Goal: Task Accomplishment & Management: Manage account settings

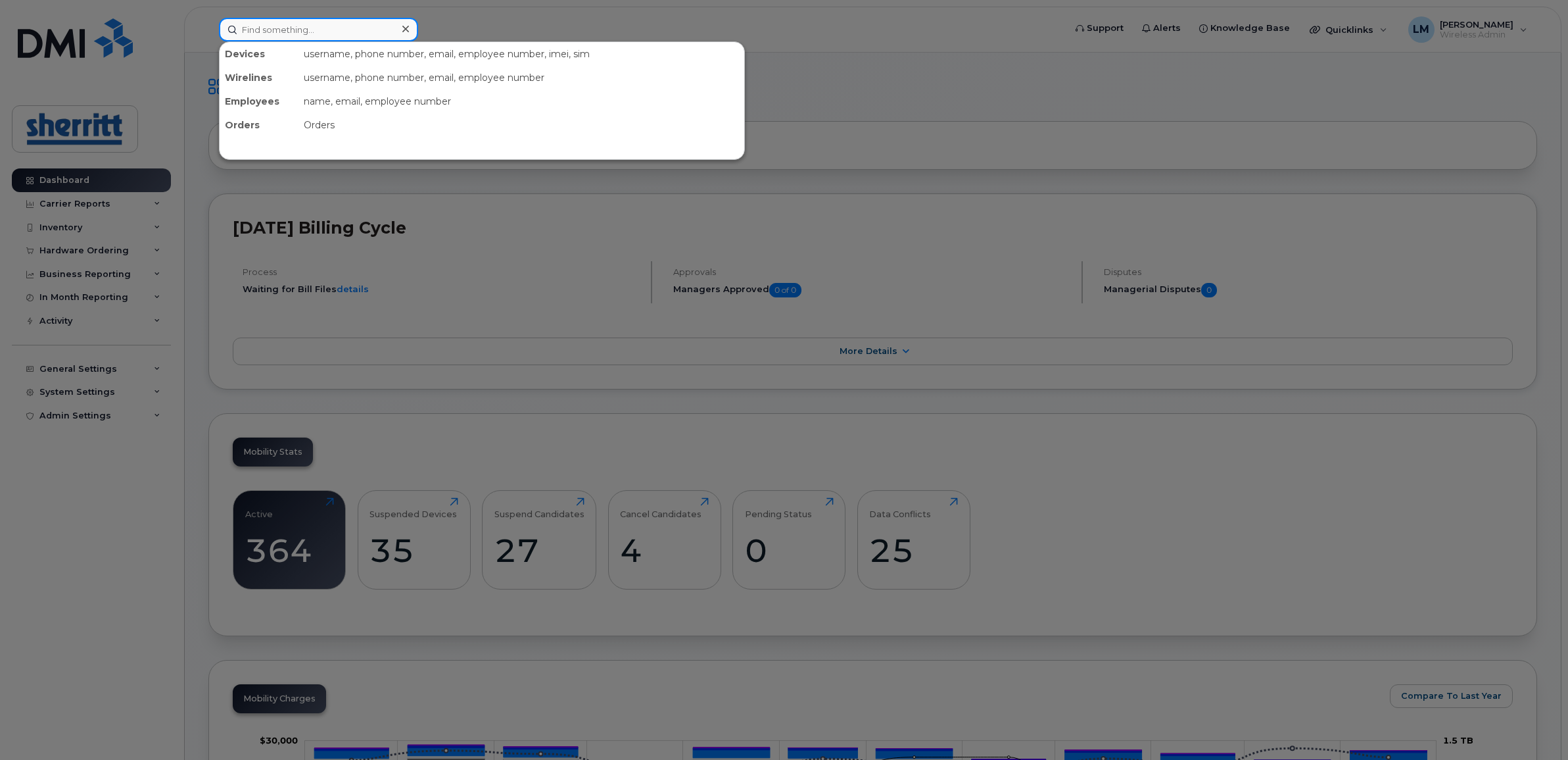
click at [304, 32] on input at bounding box center [318, 30] width 199 height 23
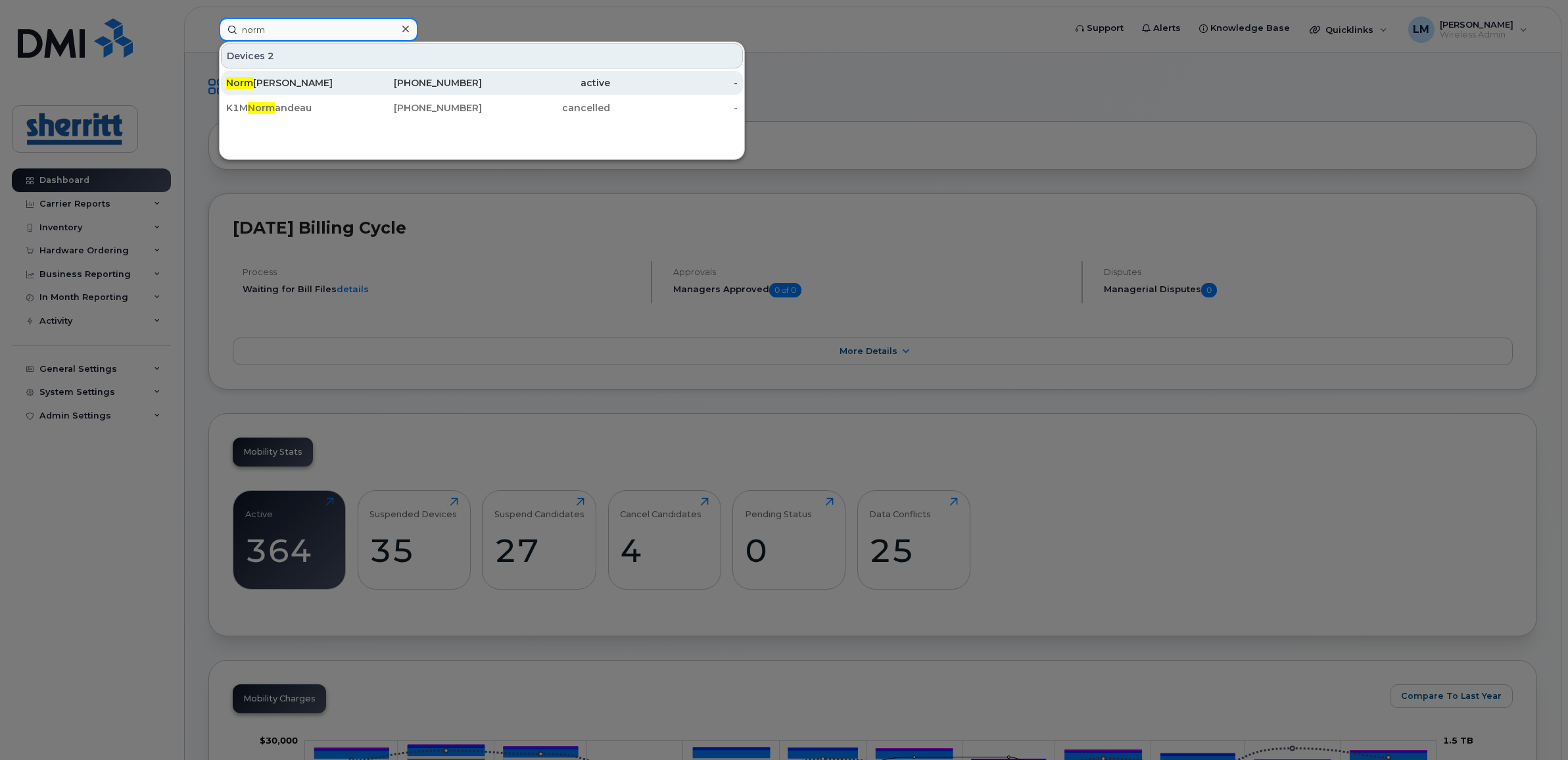
type input "norm"
click at [301, 78] on div "Norm Sabourin" at bounding box center [290, 83] width 128 height 13
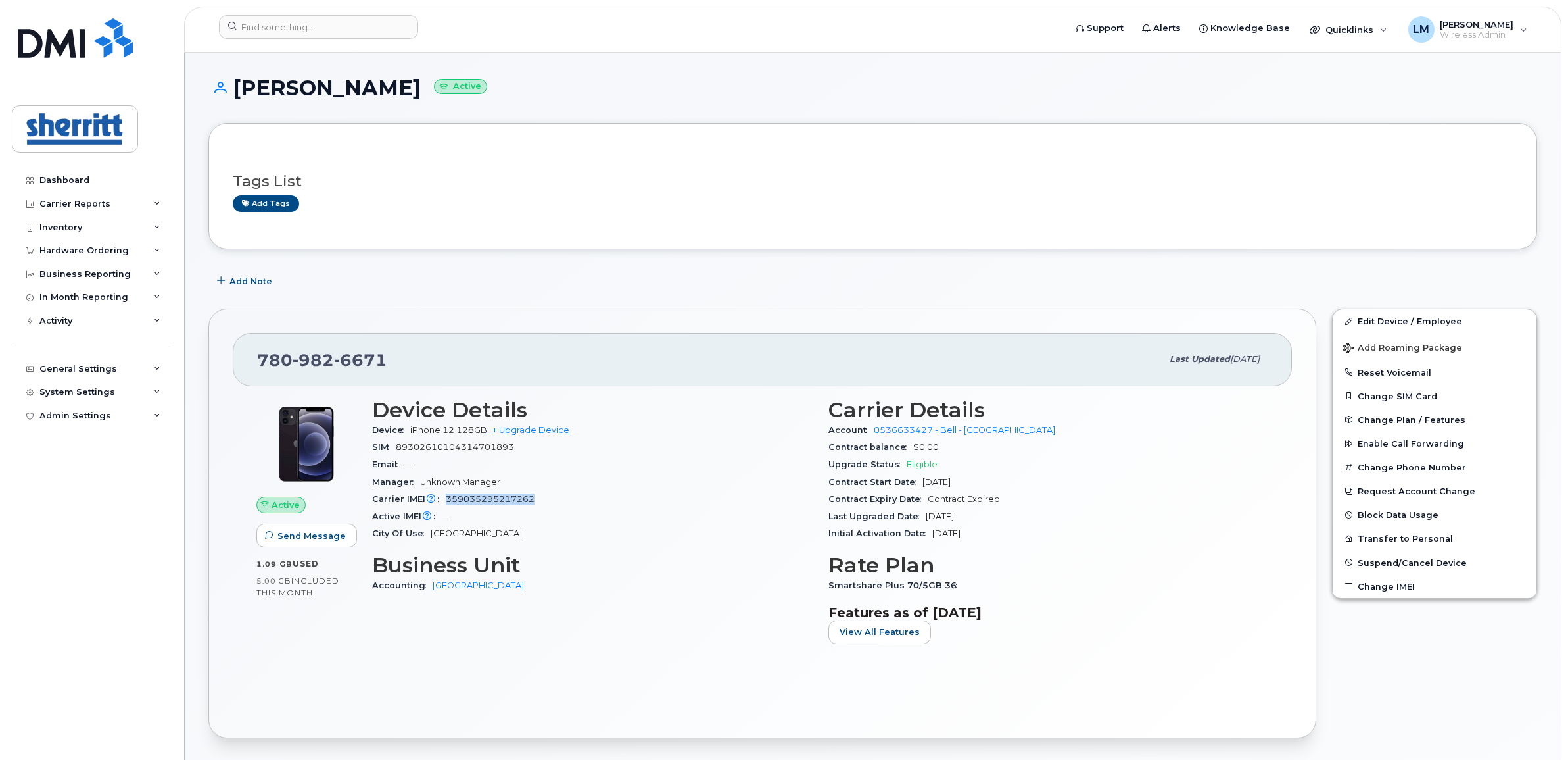
drag, startPoint x: 536, startPoint y: 495, endPoint x: 448, endPoint y: 495, distance: 88.0
click at [448, 495] on div "Carrier IMEI Carrier IMEI is reported during the last billing cycle or change o…" at bounding box center [592, 499] width 440 height 17
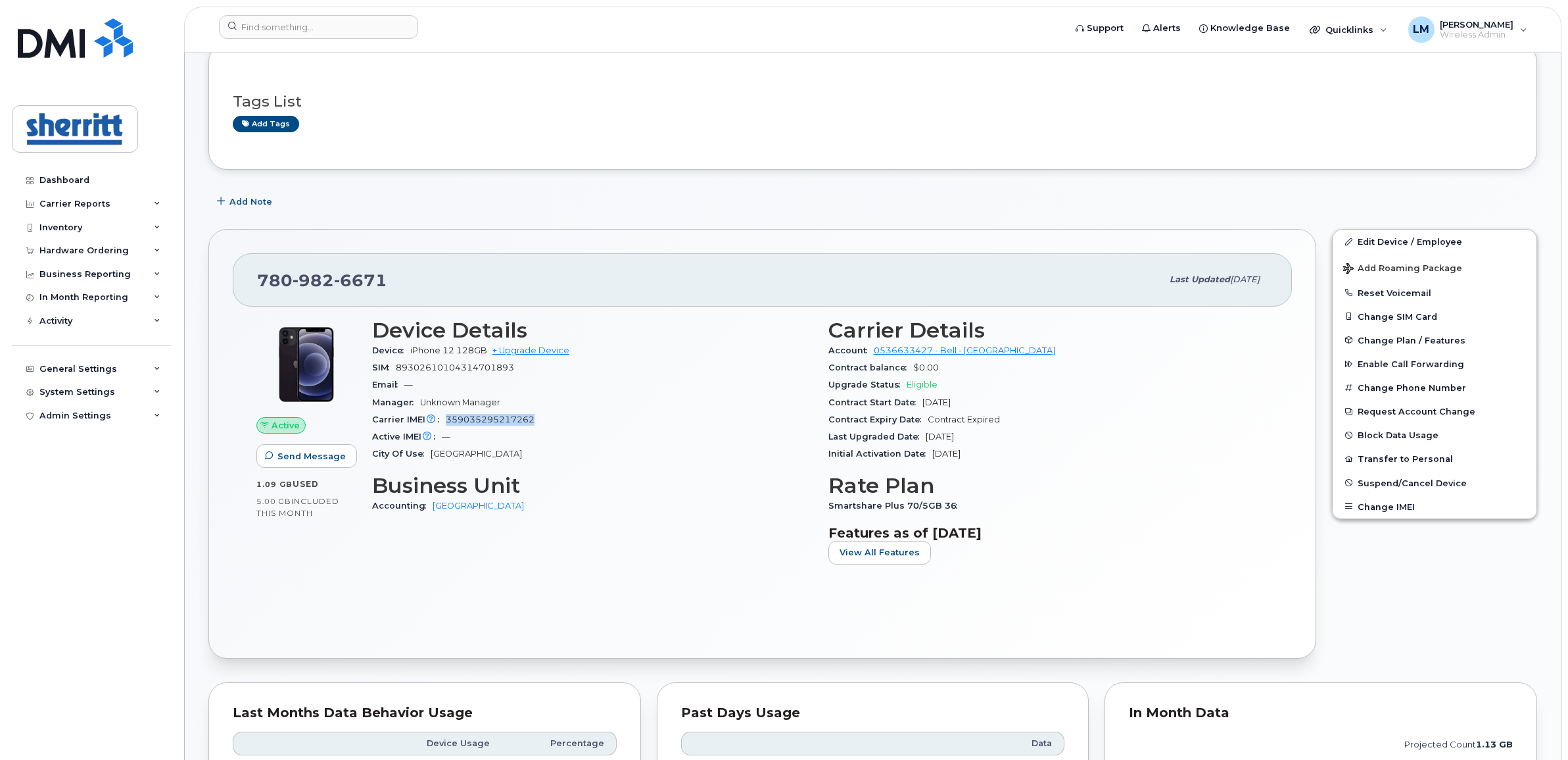
scroll to position [82, 0]
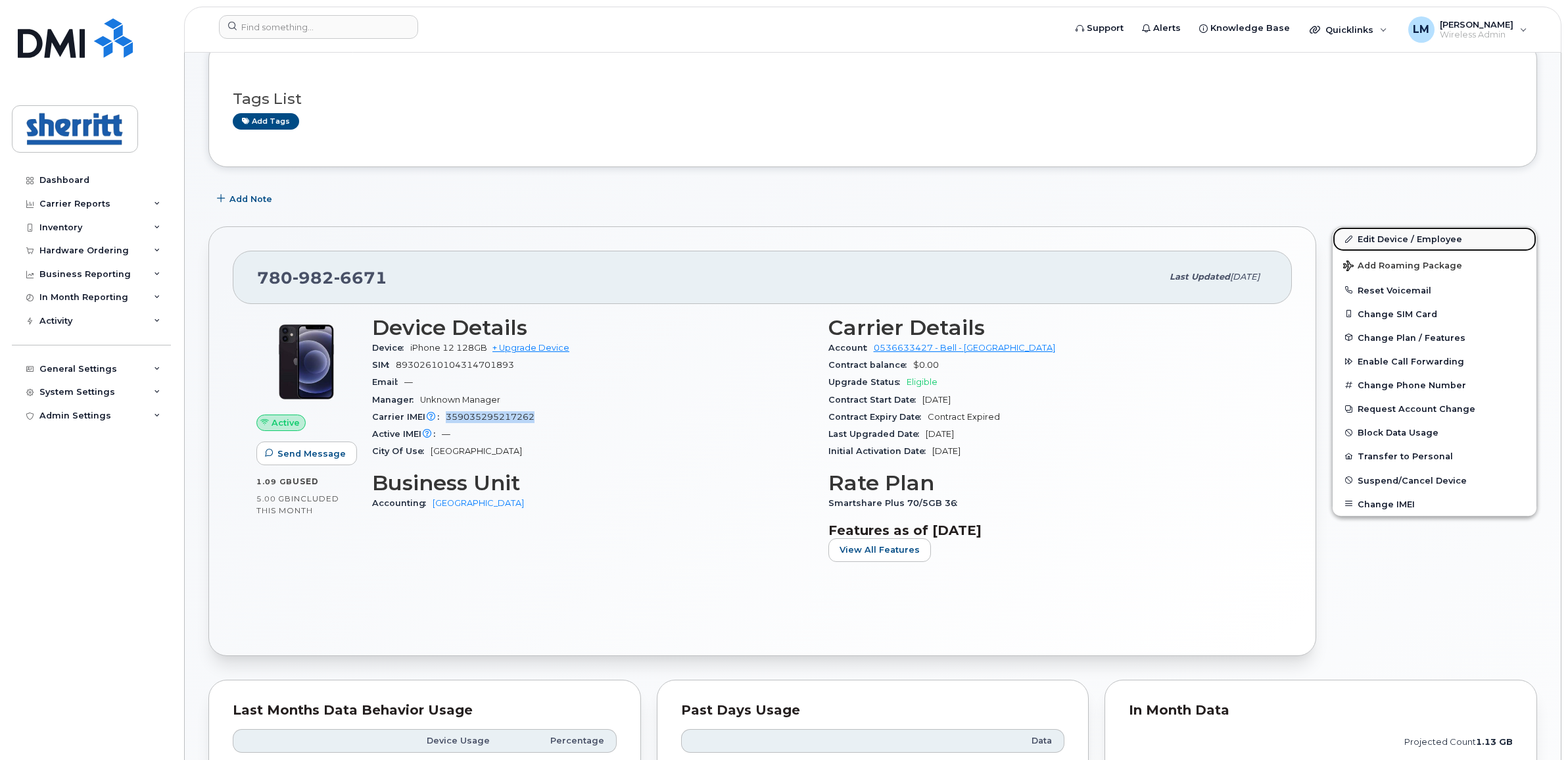
click at [1412, 234] on link "Edit Device / Employee" at bounding box center [1434, 239] width 204 height 23
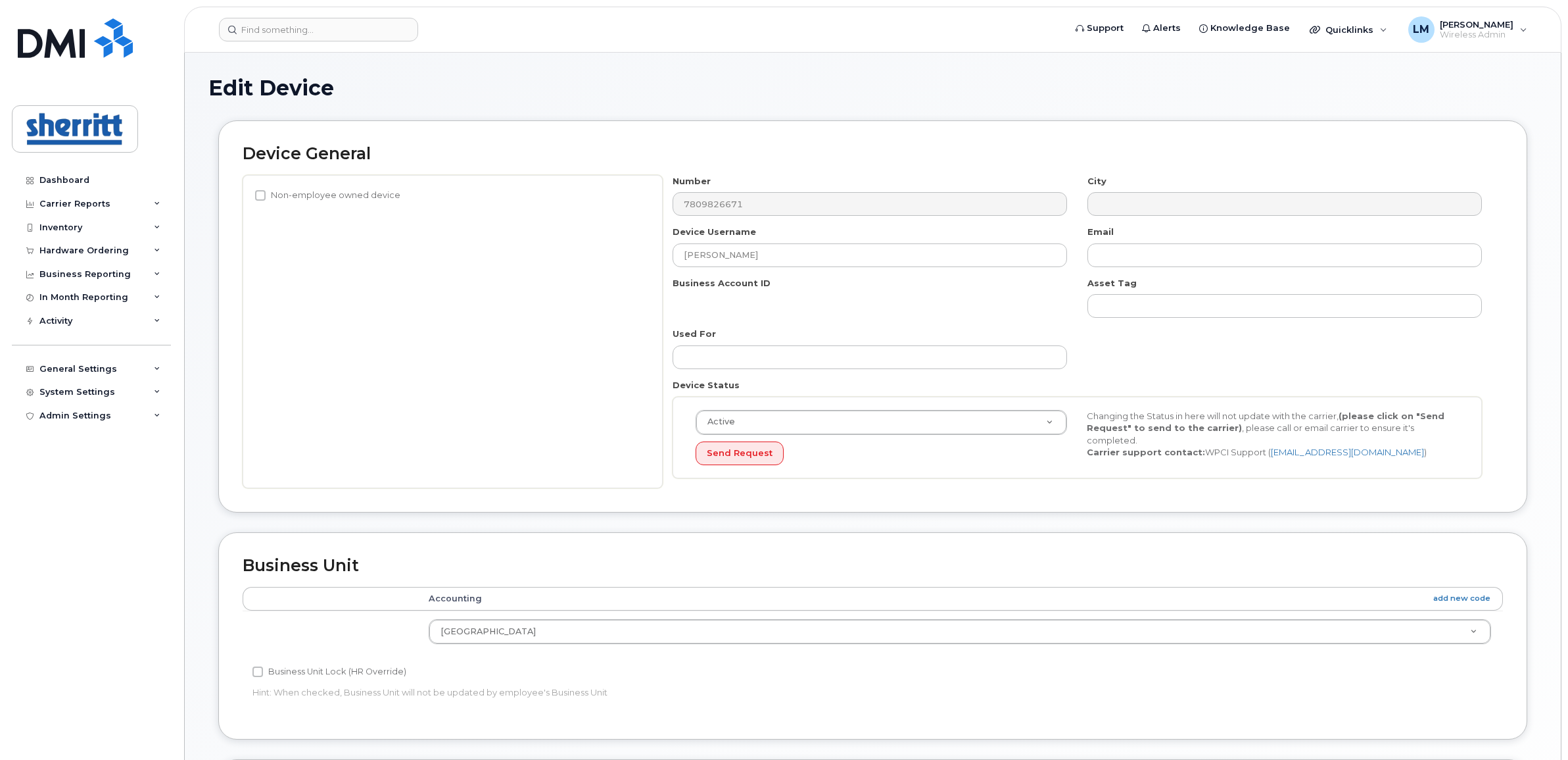
select select "5680457"
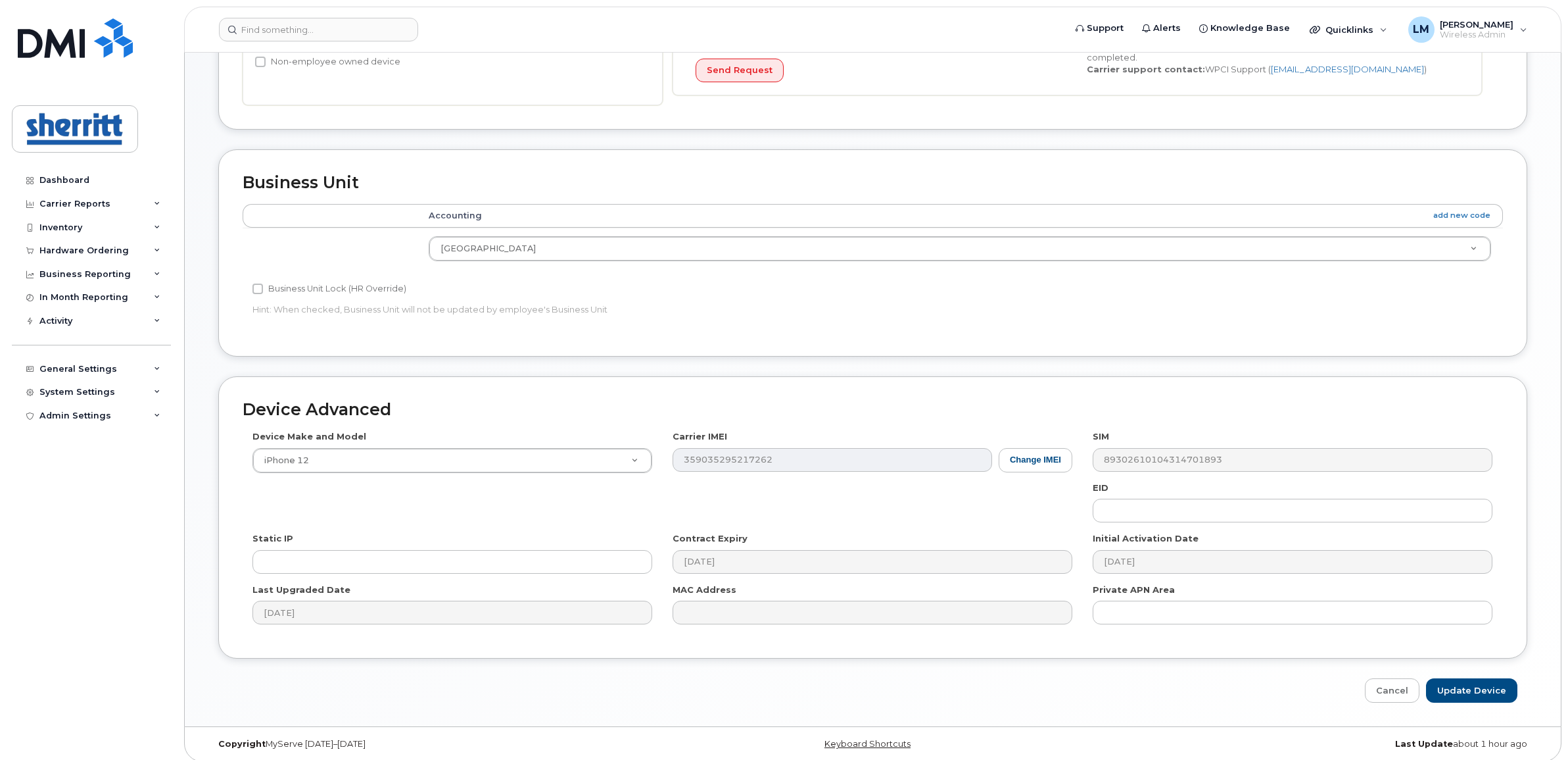
scroll to position [394, 0]
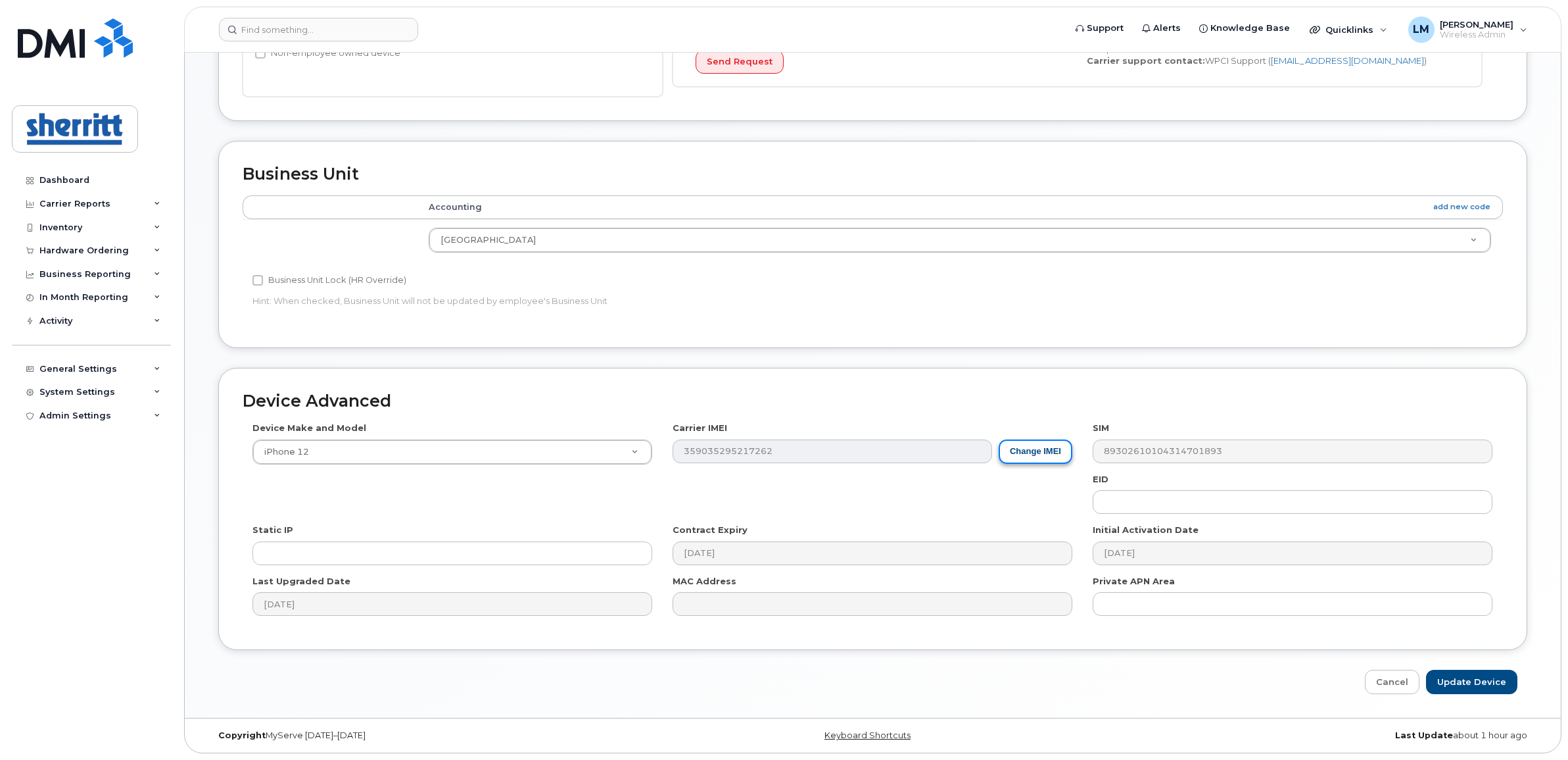
click at [1035, 459] on button "Change IMEI" at bounding box center [1035, 451] width 74 height 24
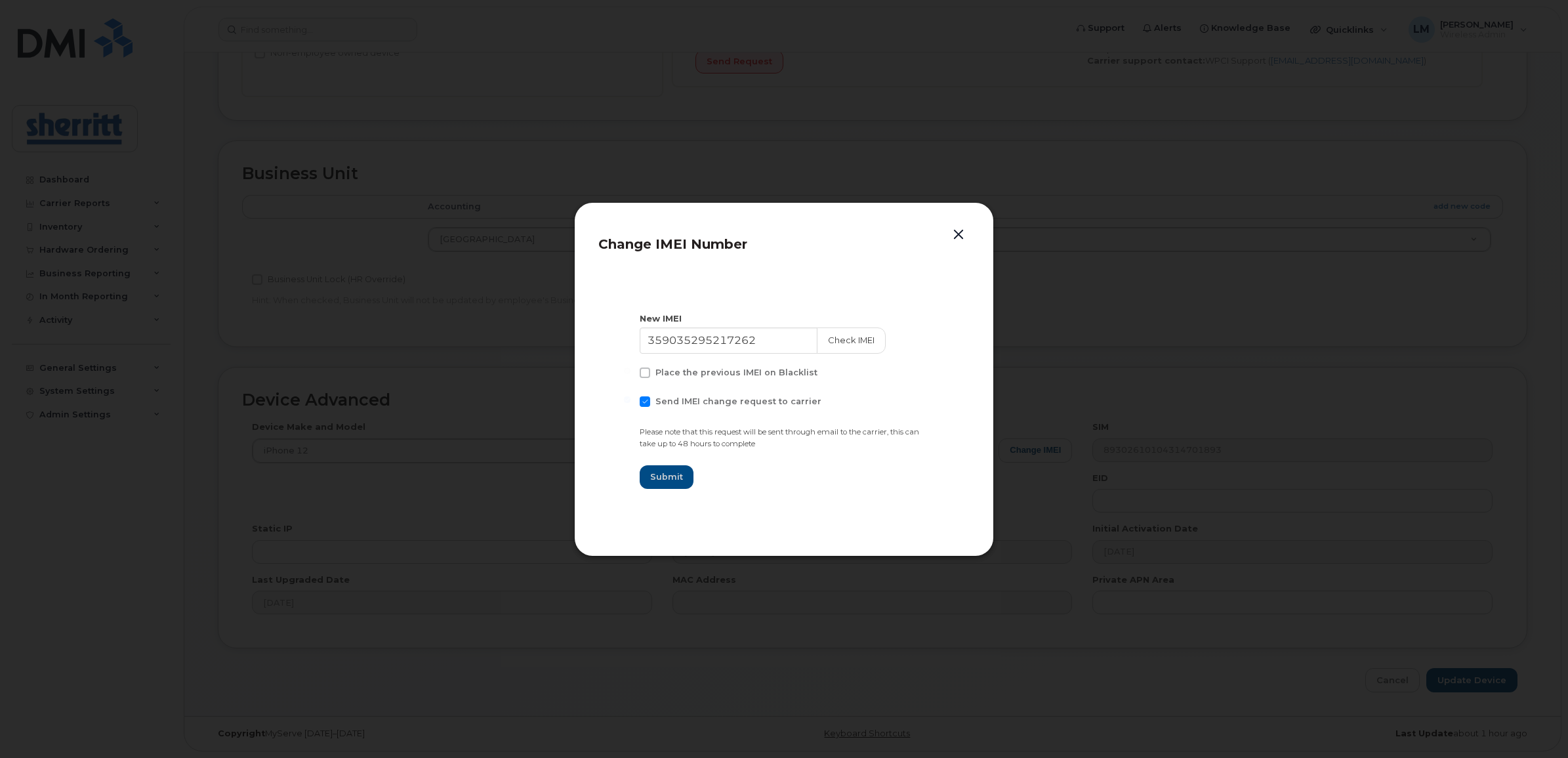
drag, startPoint x: 772, startPoint y: 341, endPoint x: 511, endPoint y: 329, distance: 261.3
click at [512, 329] on div "Change IMEI Number New IMEI 359035295217262 Check IMEI Place the previous IMEI …" at bounding box center [784, 379] width 1568 height 758
drag, startPoint x: 775, startPoint y: 340, endPoint x: 589, endPoint y: 336, distance: 186.0
click at [589, 336] on div "Change IMEI Number New IMEI 359035295217262 Check IMEI Place the previous IMEI …" at bounding box center [784, 379] width 420 height 354
click at [853, 345] on button "Check IMEI" at bounding box center [851, 340] width 69 height 26
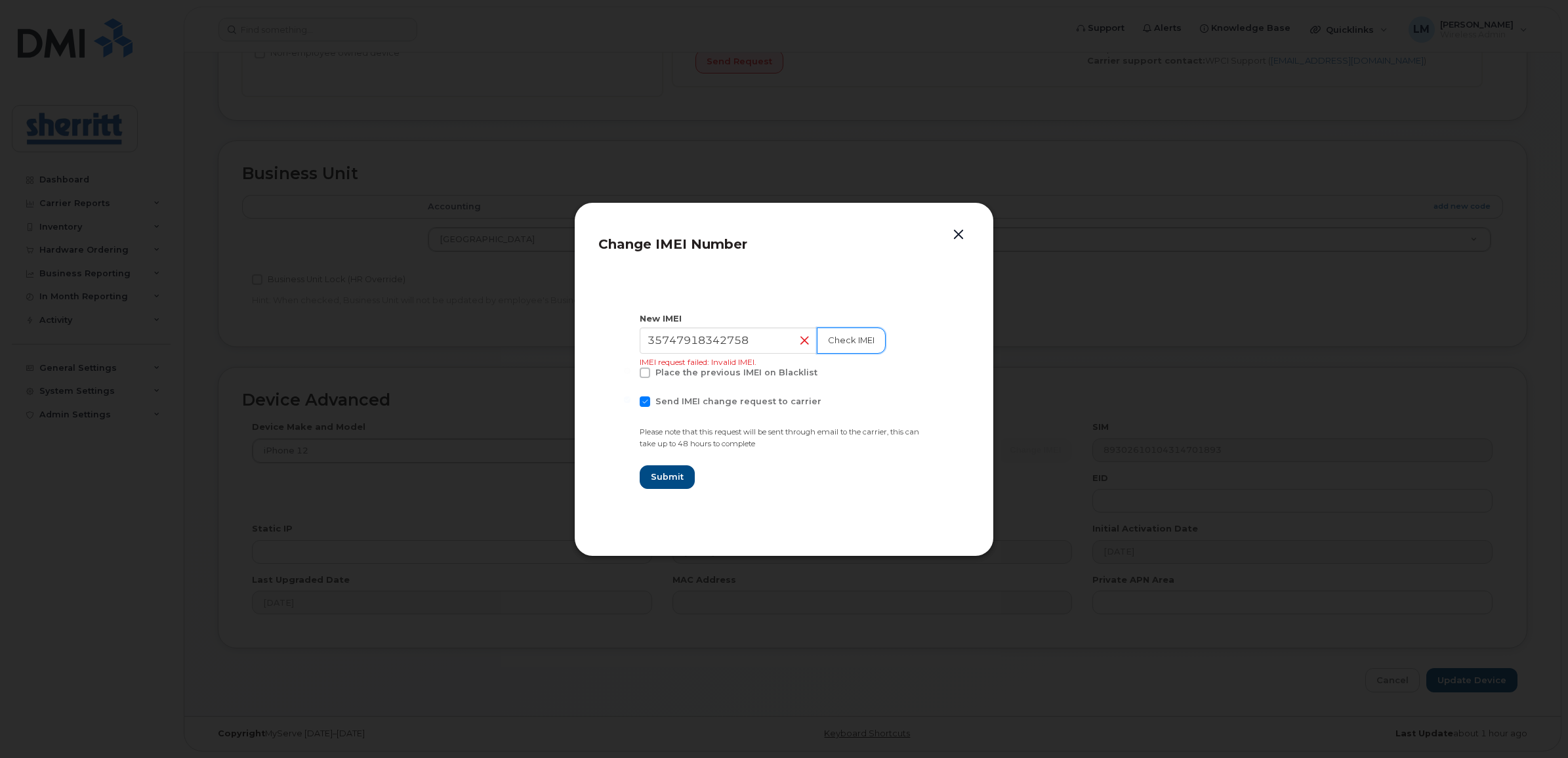
click at [828, 334] on button "Check IMEI" at bounding box center [851, 340] width 69 height 26
drag, startPoint x: 693, startPoint y: 338, endPoint x: 700, endPoint y: 338, distance: 7.0
click at [700, 338] on input "35747918342758" at bounding box center [729, 340] width 179 height 26
click at [758, 336] on input "35747918342758" at bounding box center [729, 340] width 179 height 26
type input "357479183427587"
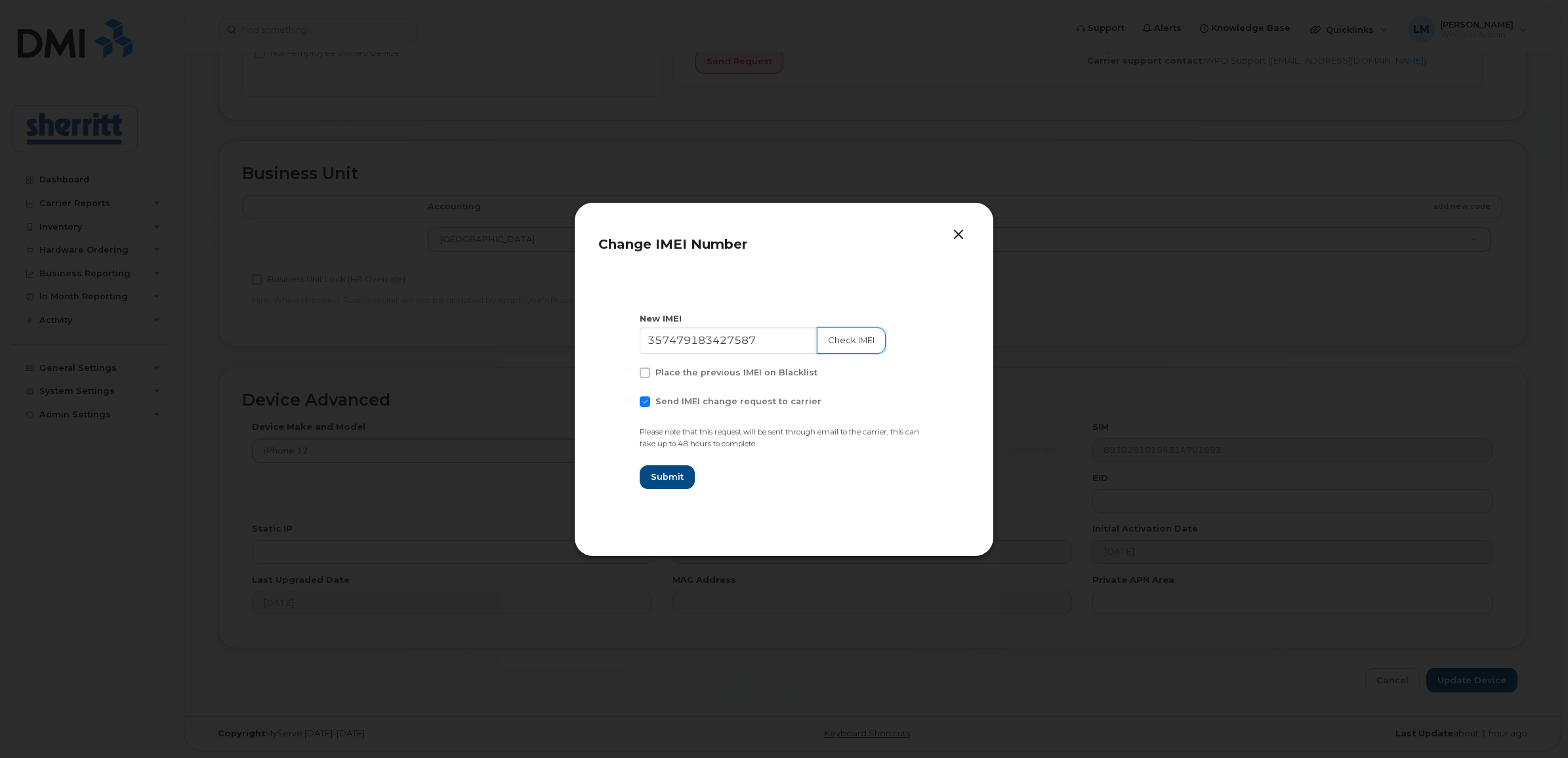
click at [847, 329] on button "Check IMEI" at bounding box center [851, 340] width 69 height 26
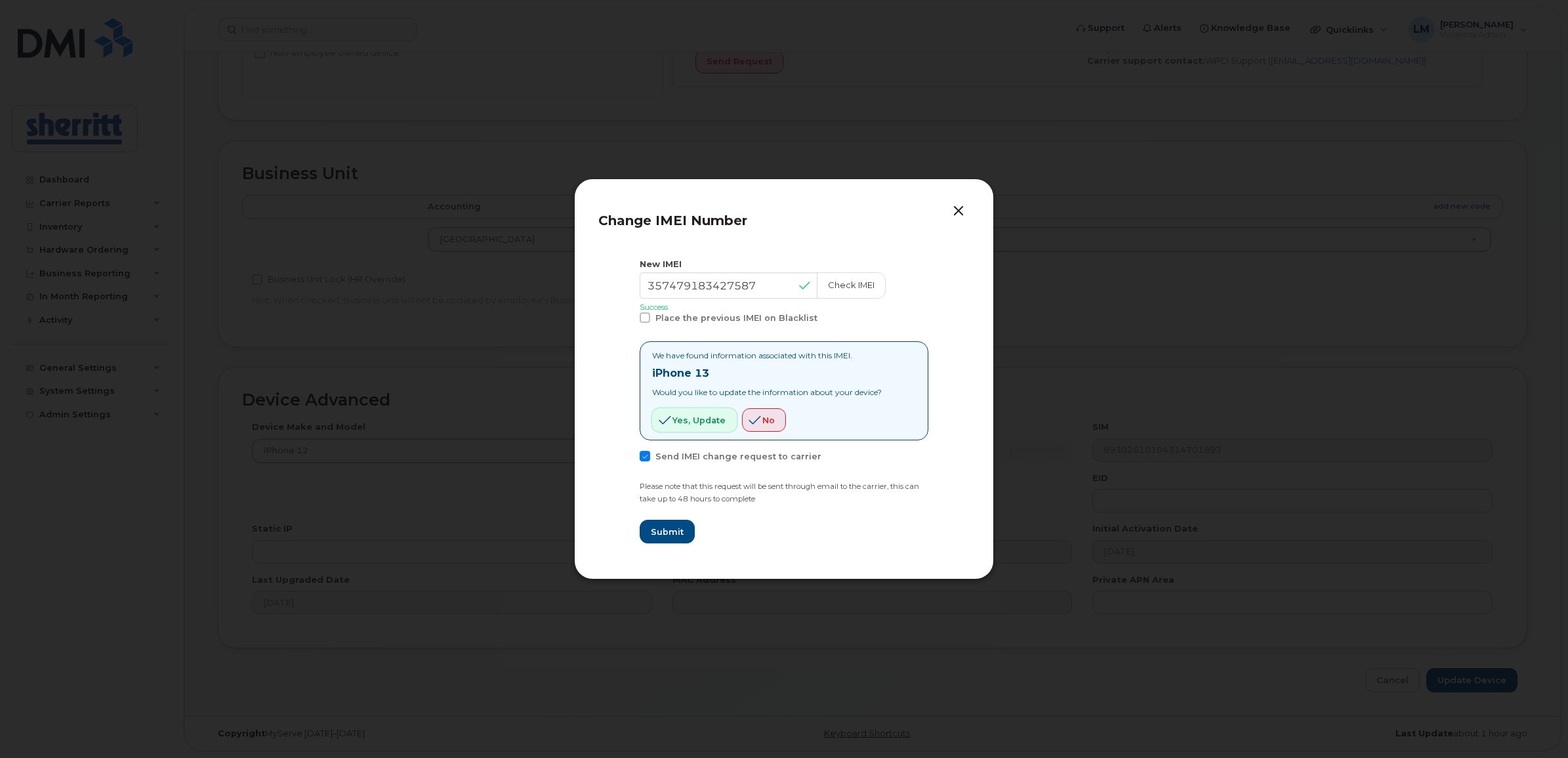
click at [706, 415] on span "Yes, update" at bounding box center [699, 420] width 53 height 12
click at [689, 418] on span "Yes, update" at bounding box center [699, 420] width 53 height 12
click at [669, 422] on icon "button" at bounding box center [665, 420] width 12 height 12
click at [674, 527] on span "Submit" at bounding box center [667, 532] width 33 height 12
type input "357479183427587"
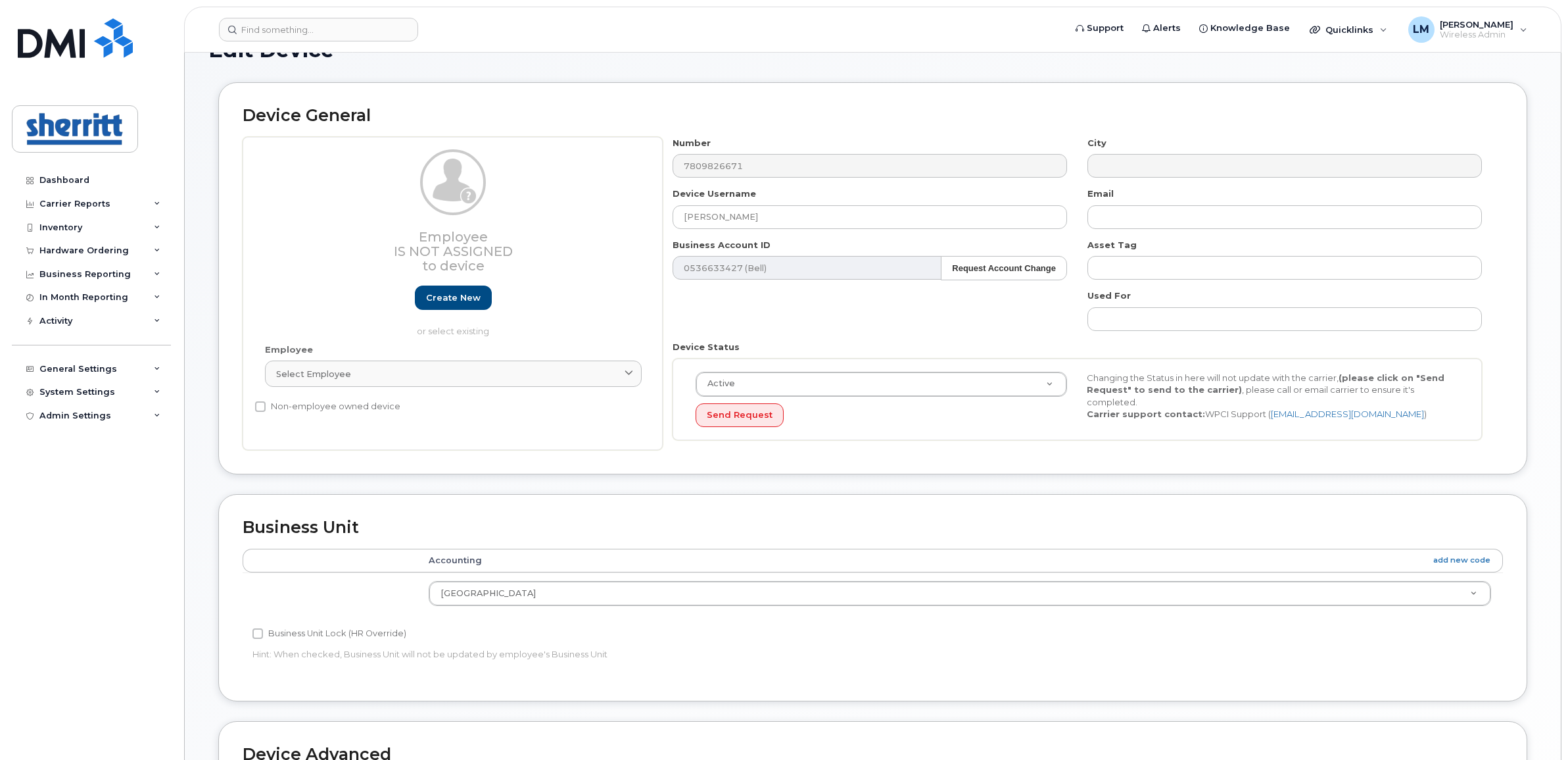
scroll to position [0, 0]
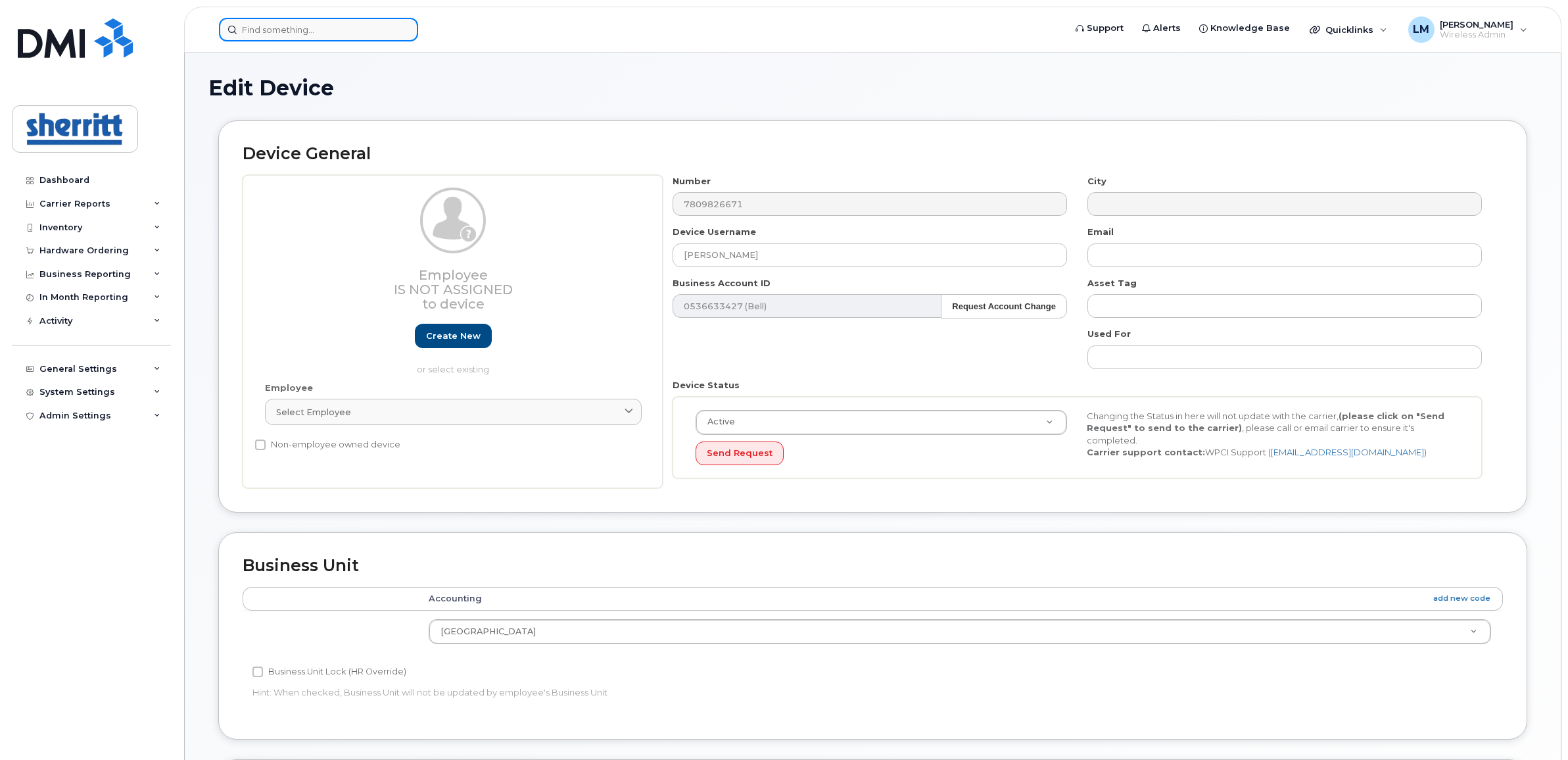
click at [296, 23] on input at bounding box center [318, 30] width 199 height 23
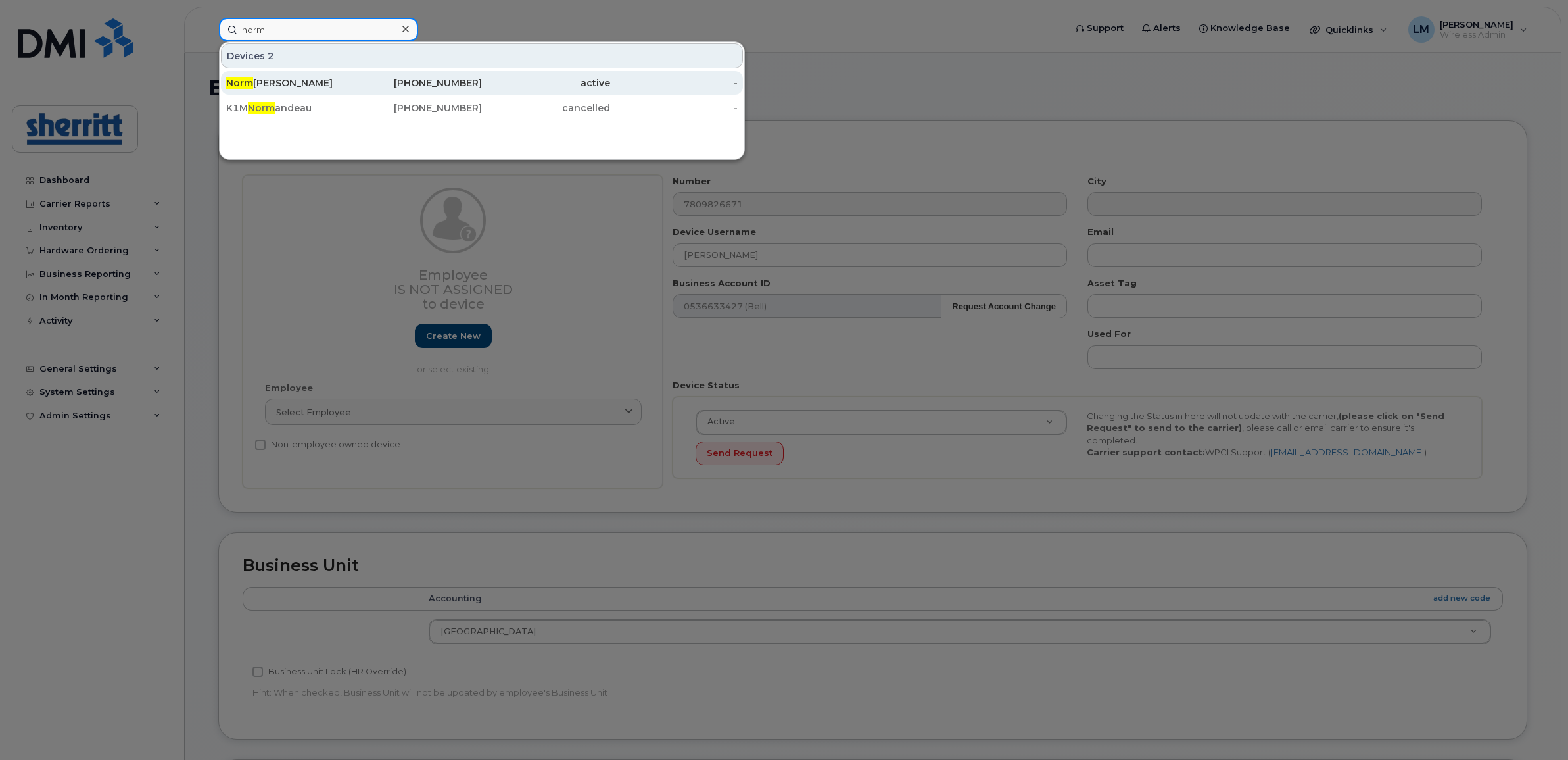
type input "norm"
click at [296, 89] on div "Norm Sabourin" at bounding box center [290, 83] width 128 height 13
